Goal: Understand process/instructions: Learn how to perform a task or action

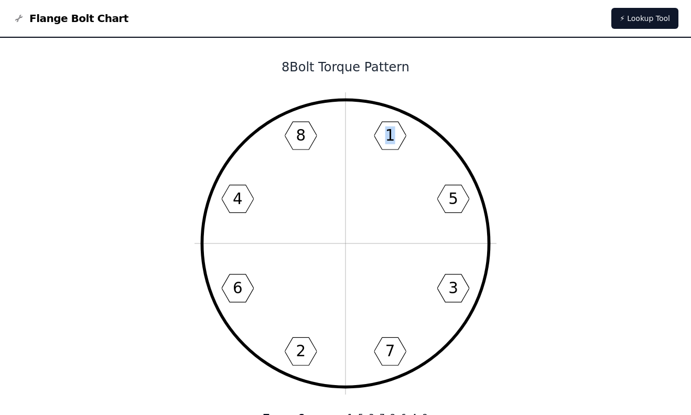
drag, startPoint x: 398, startPoint y: 130, endPoint x: 361, endPoint y: 171, distance: 55.4
click at [361, 171] on icon "1 5 3 7 2 6 4 8" at bounding box center [346, 243] width 302 height 302
click at [406, 134] on icon "1 5 3 7 2 6 4 8" at bounding box center [346, 243] width 302 height 302
click at [403, 134] on icon "1 5 3 7 2 6 4 8" at bounding box center [346, 243] width 302 height 302
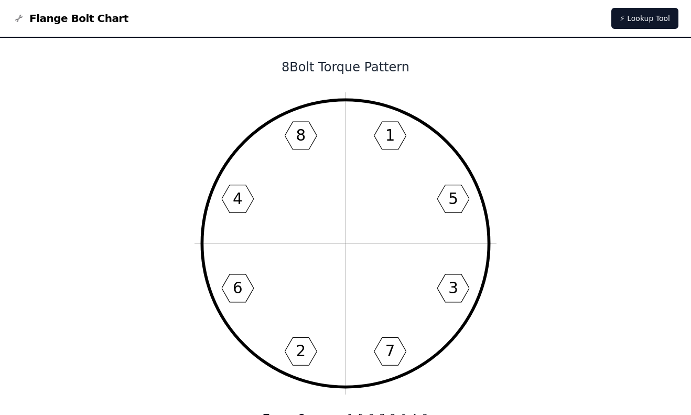
click at [458, 203] on icon "1 5 3 7 2 6 4 8" at bounding box center [346, 243] width 302 height 302
click at [296, 138] on text "8" at bounding box center [301, 135] width 10 height 18
click at [241, 194] on text "4" at bounding box center [238, 199] width 10 height 18
click at [231, 286] on icon "1 5 3 7 2 6 4 8" at bounding box center [346, 243] width 302 height 302
click at [310, 353] on icon "1 5 3 7 2 6 4 8" at bounding box center [346, 243] width 302 height 302
